Goal: Task Accomplishment & Management: Manage account settings

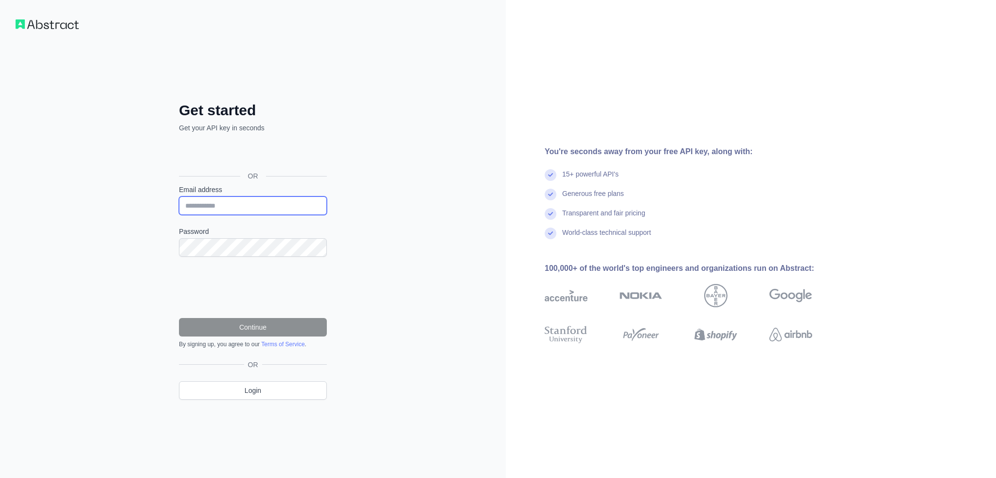
click at [229, 208] on input "Email address" at bounding box center [253, 205] width 148 height 18
type input "**********"
click at [387, 223] on div "**********" at bounding box center [253, 239] width 506 height 478
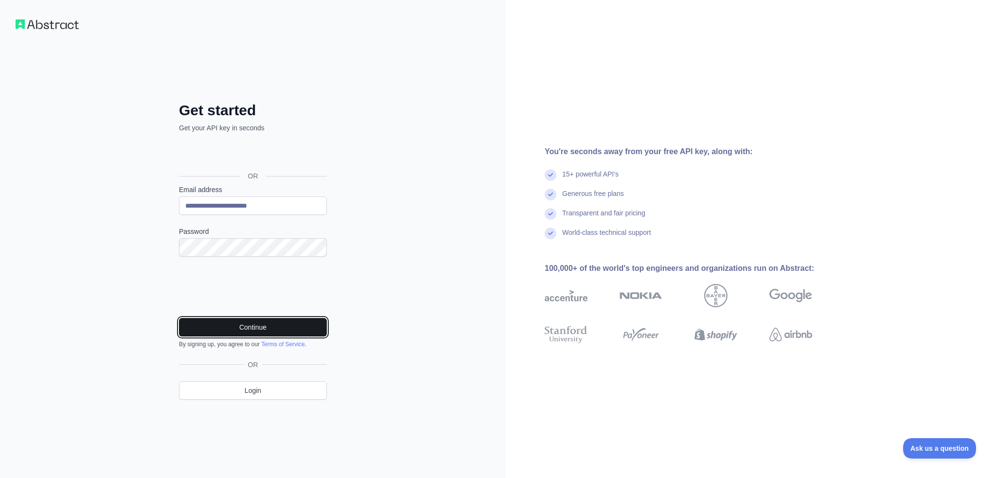
click at [218, 326] on button "Continue" at bounding box center [253, 327] width 148 height 18
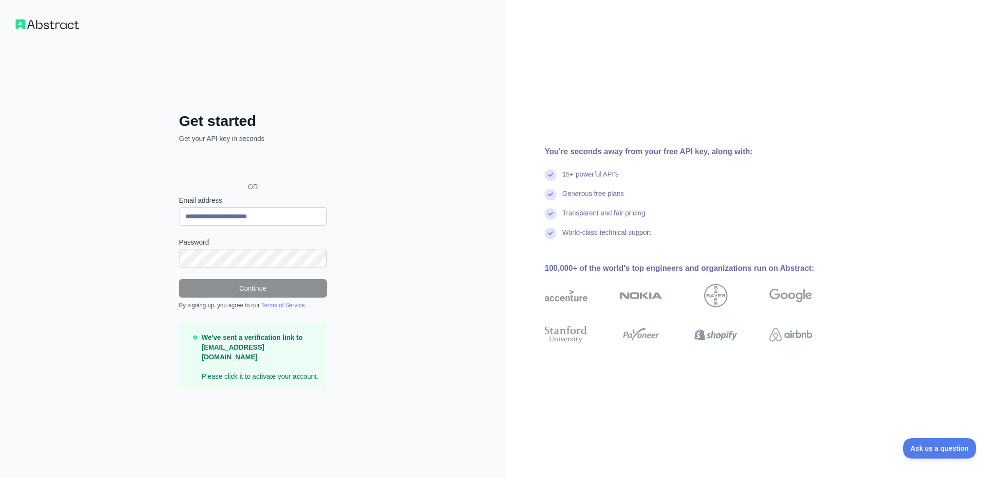
click at [361, 273] on div "**********" at bounding box center [253, 239] width 506 height 478
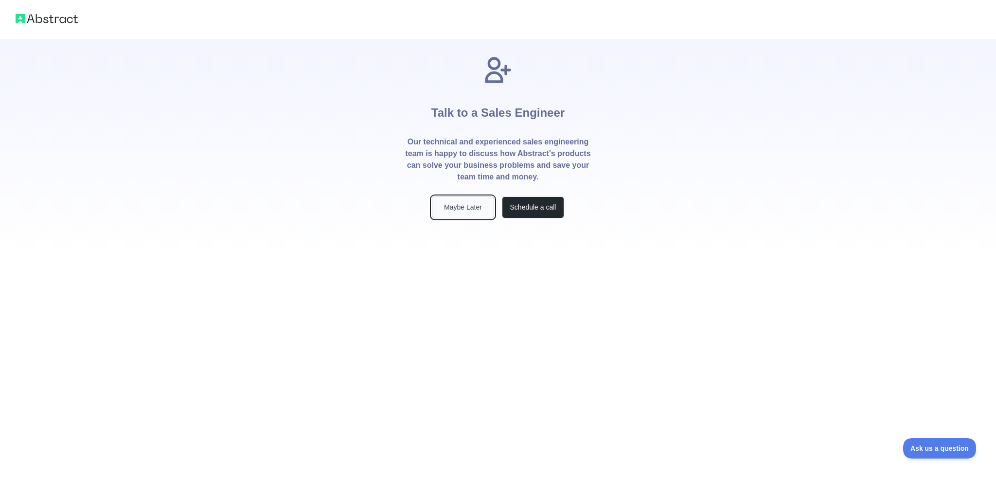
click at [456, 215] on button "Maybe Later" at bounding box center [463, 207] width 62 height 22
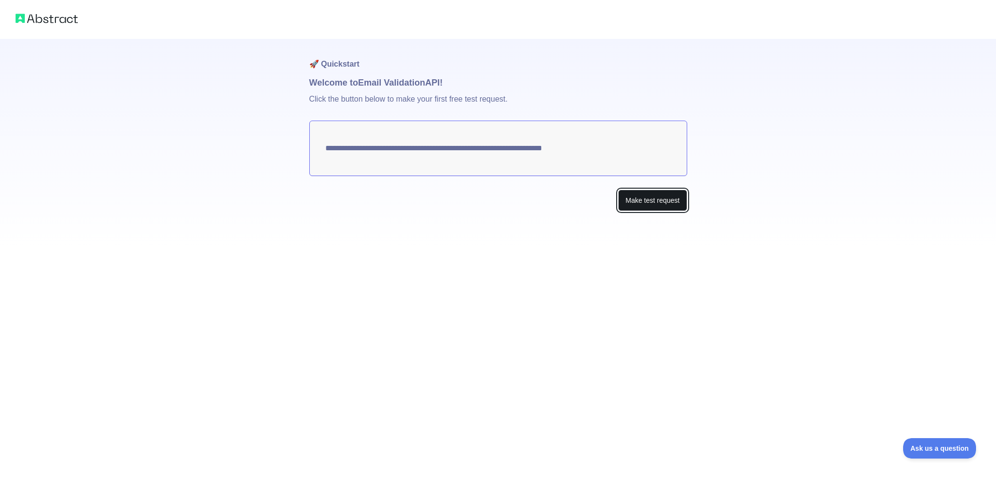
click at [638, 198] on button "Make test request" at bounding box center [652, 201] width 69 height 22
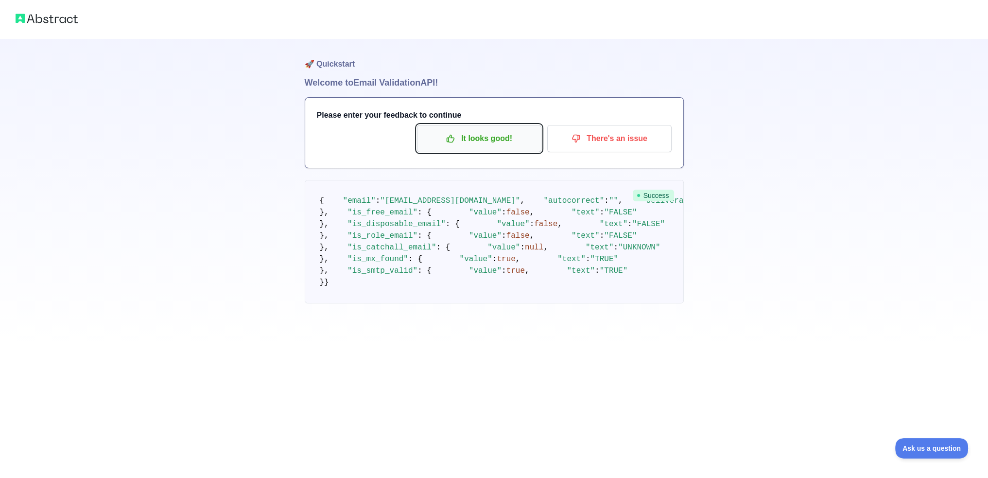
click at [480, 139] on p "It looks good!" at bounding box center [479, 138] width 110 height 17
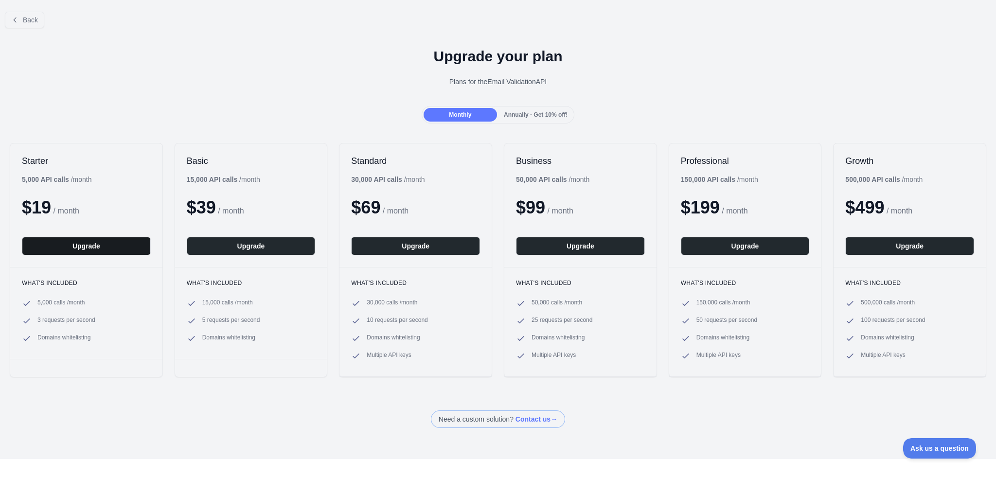
click at [72, 249] on button "Upgrade" at bounding box center [86, 246] width 129 height 18
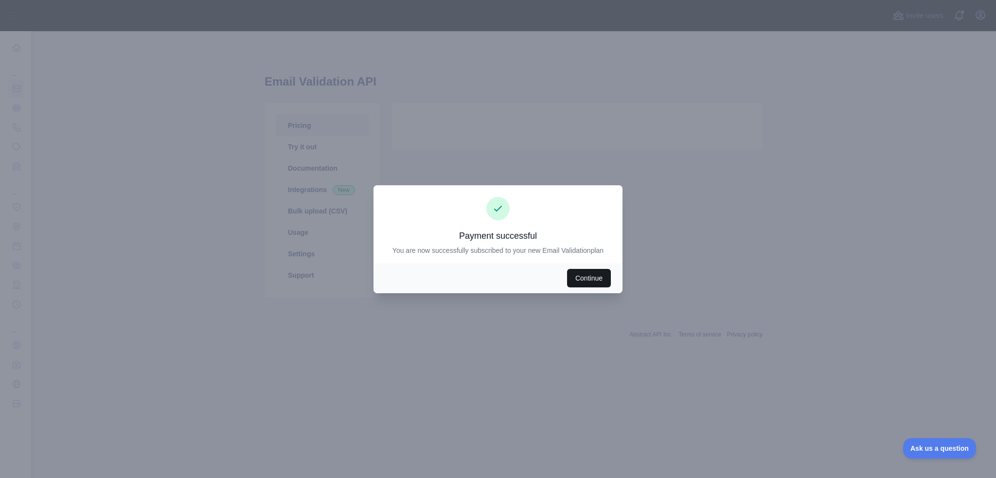
click at [578, 284] on button "Continue" at bounding box center [589, 278] width 44 height 18
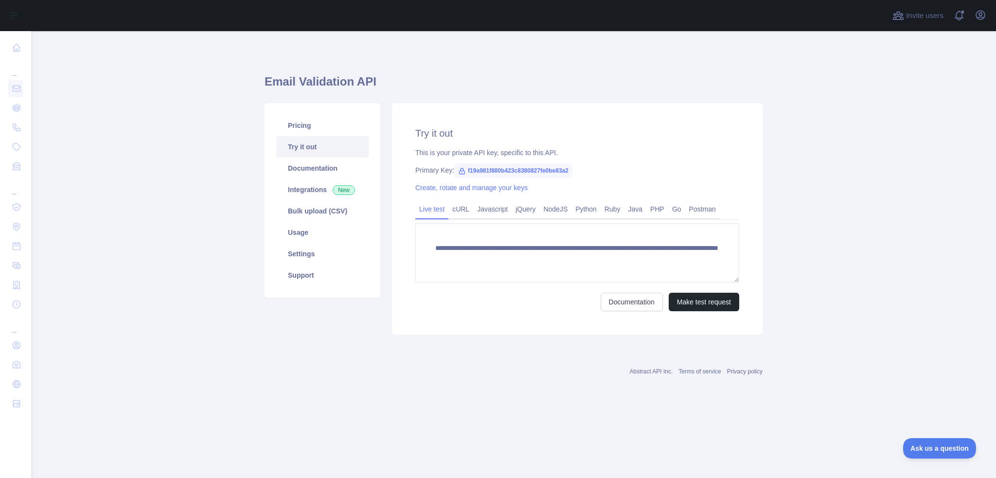
click at [893, 212] on main "**********" at bounding box center [513, 254] width 965 height 447
click at [309, 253] on link "Settings" at bounding box center [322, 253] width 92 height 21
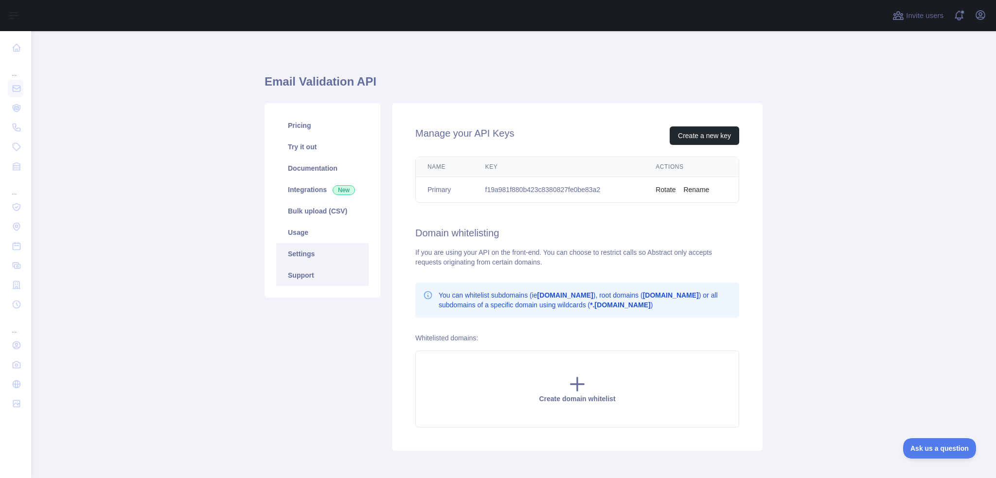
click at [290, 277] on link "Support" at bounding box center [322, 274] width 92 height 21
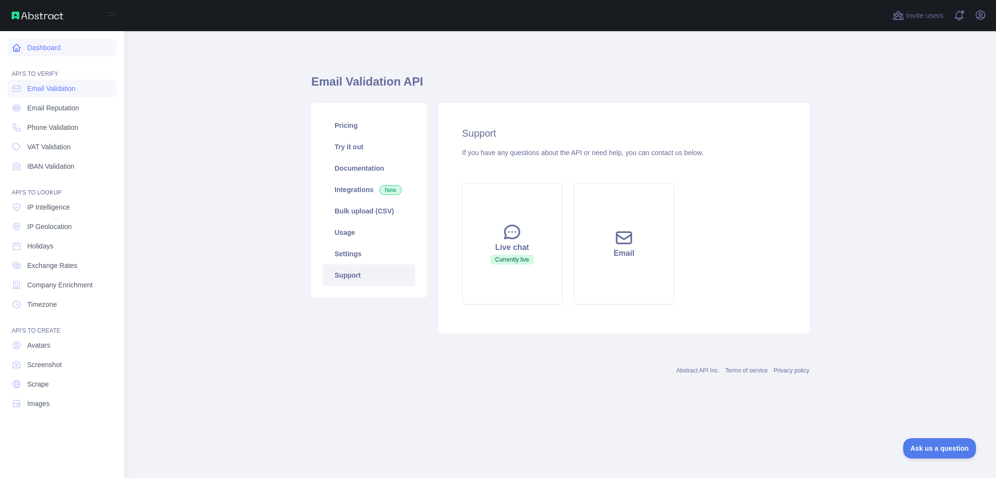
click at [29, 47] on link "Dashboard" at bounding box center [62, 48] width 109 height 18
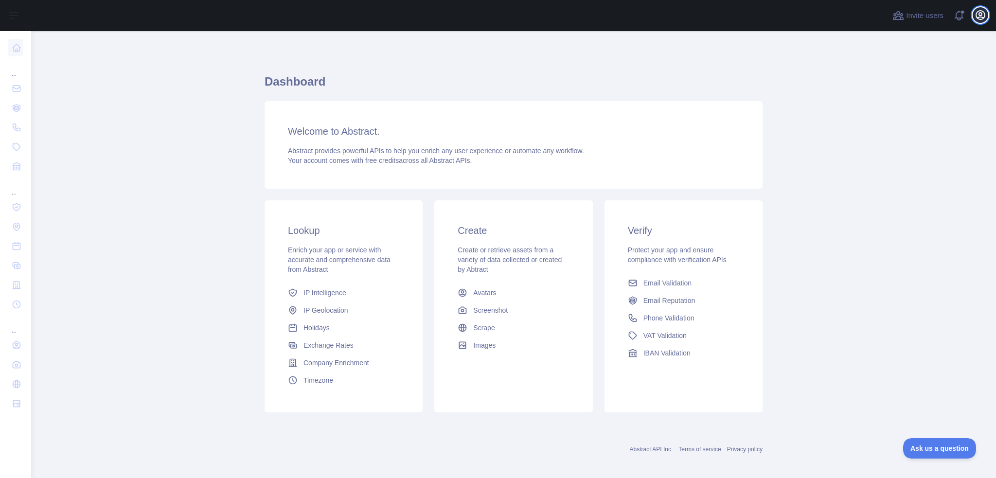
click at [983, 16] on icon "button" at bounding box center [980, 15] width 12 height 12
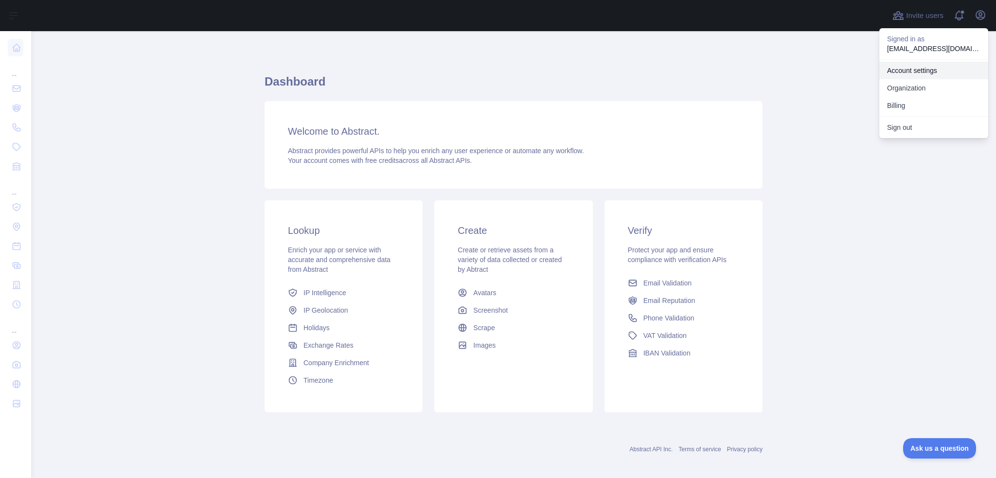
click at [923, 71] on link "Account settings" at bounding box center [933, 71] width 109 height 18
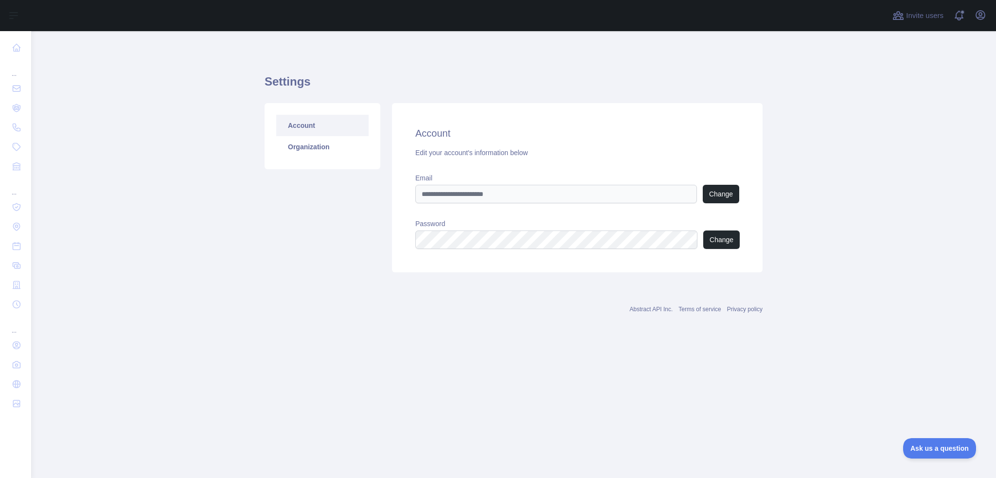
click at [980, 23] on div "Open user menu" at bounding box center [980, 15] width 16 height 17
click at [981, 15] on icon "button" at bounding box center [980, 15] width 9 height 9
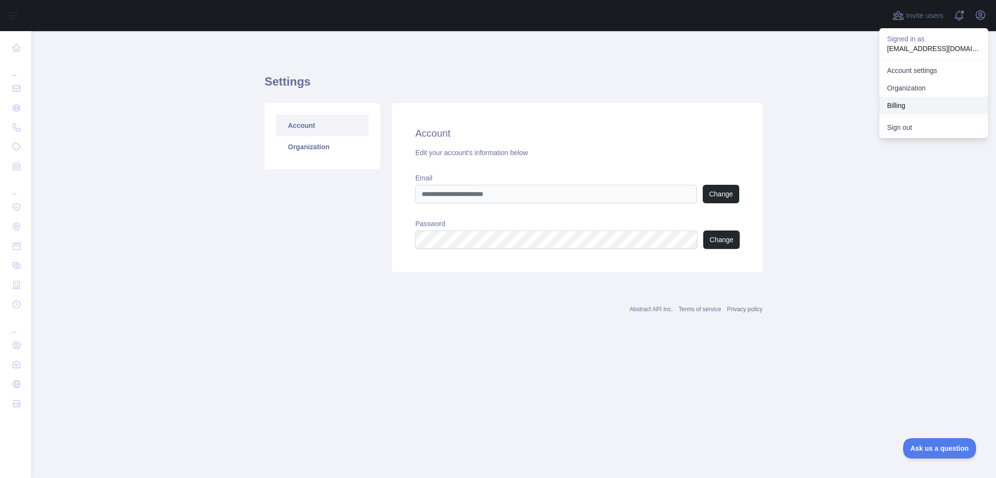
click at [904, 103] on button "Billing" at bounding box center [933, 106] width 109 height 18
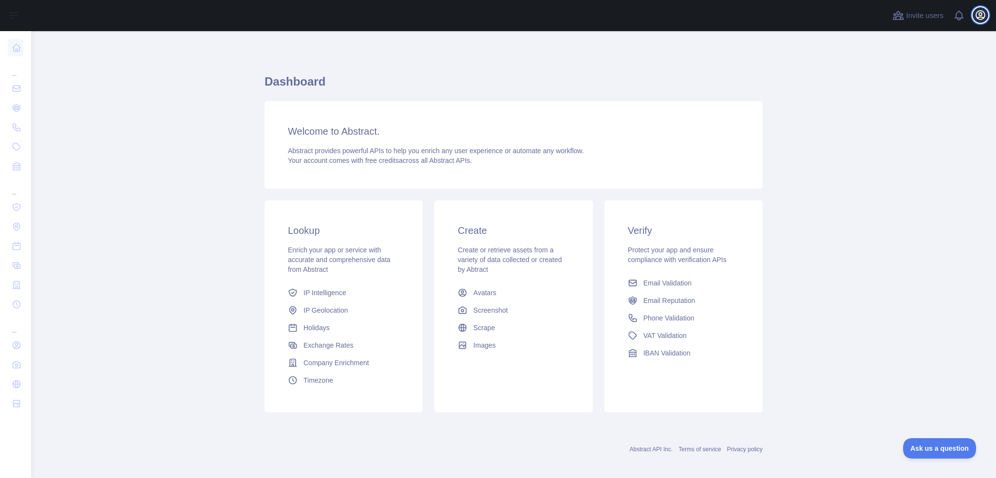
click at [982, 15] on icon "button" at bounding box center [980, 15] width 12 height 12
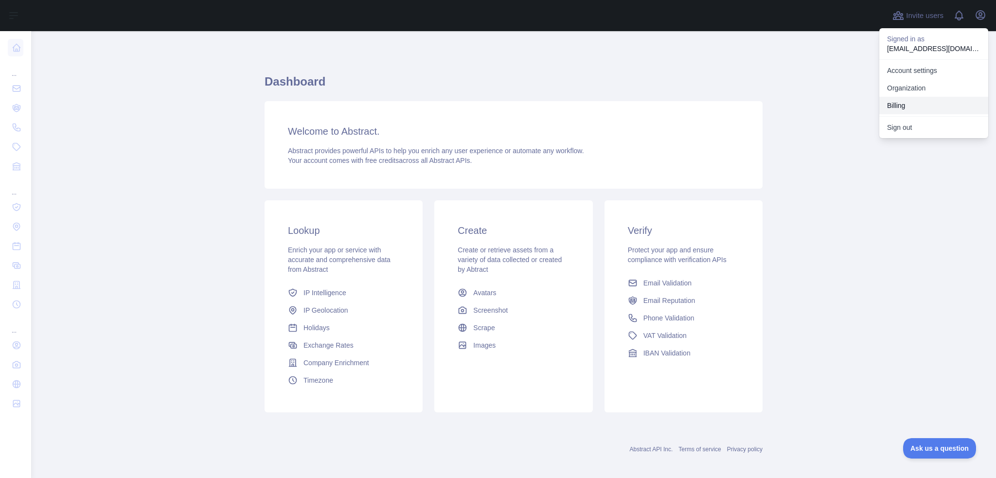
click at [904, 105] on button "Billing" at bounding box center [933, 106] width 109 height 18
